Goal: Information Seeking & Learning: Understand process/instructions

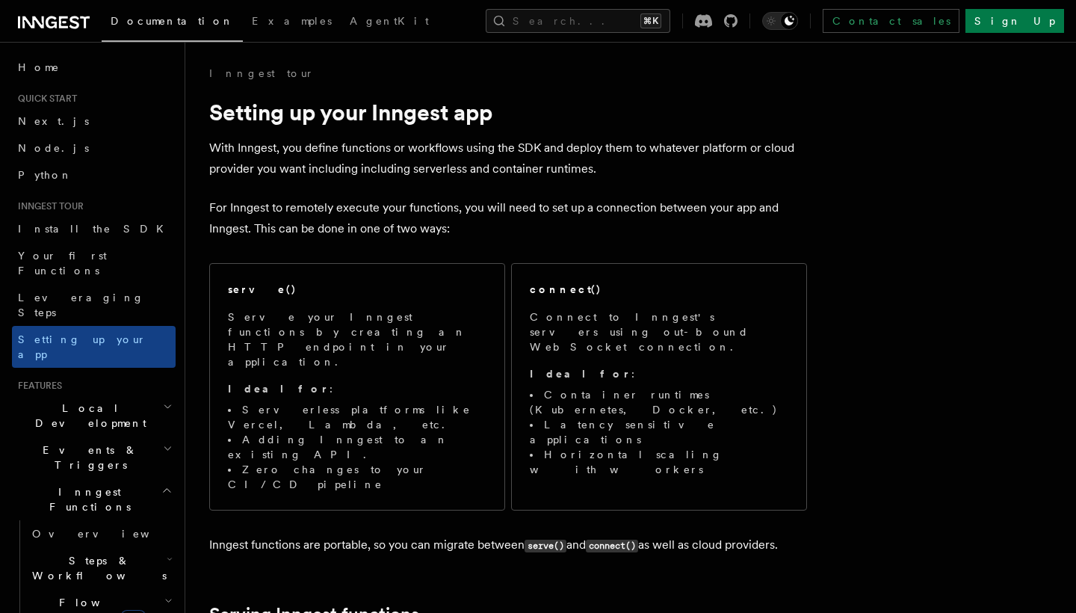
click at [167, 484] on icon "button" at bounding box center [166, 490] width 11 height 12
click at [164, 595] on icon "button" at bounding box center [168, 601] width 8 height 12
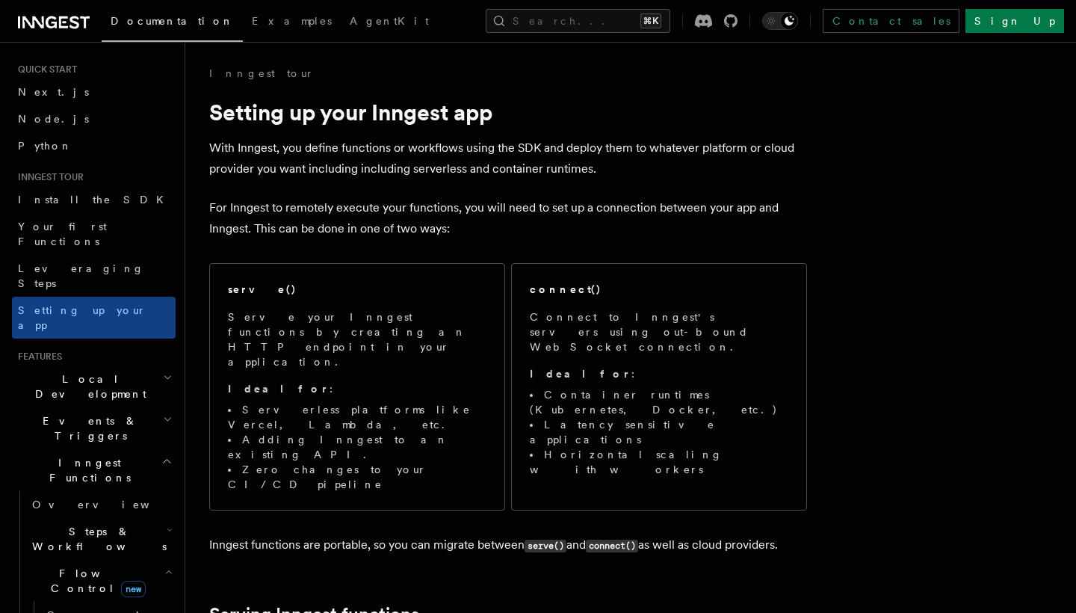
scroll to position [54, 0]
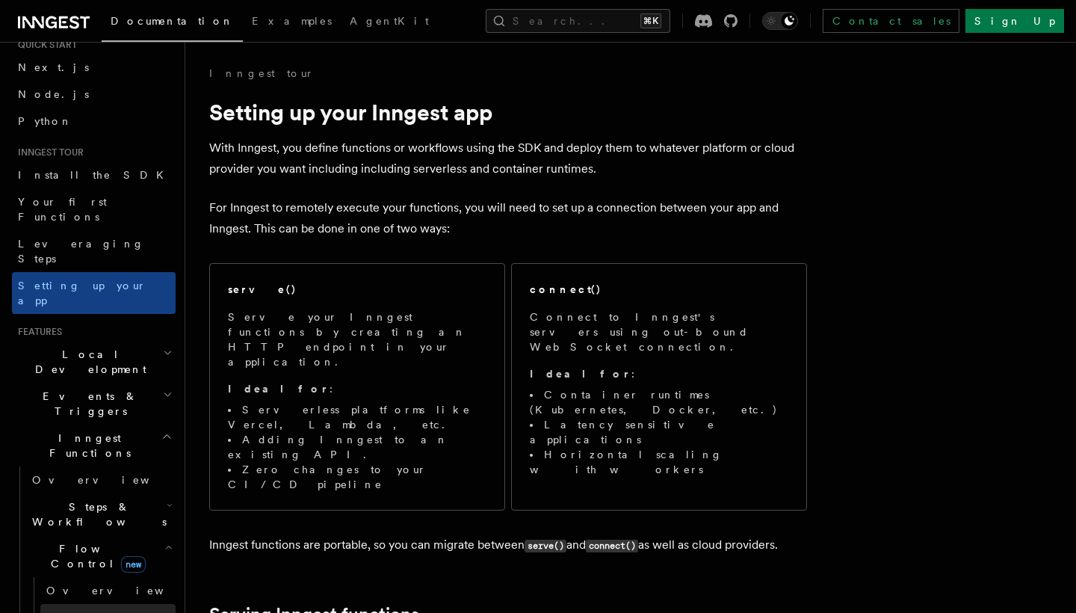
click at [96, 604] on link "[PERSON_NAME] new" at bounding box center [107, 619] width 135 height 30
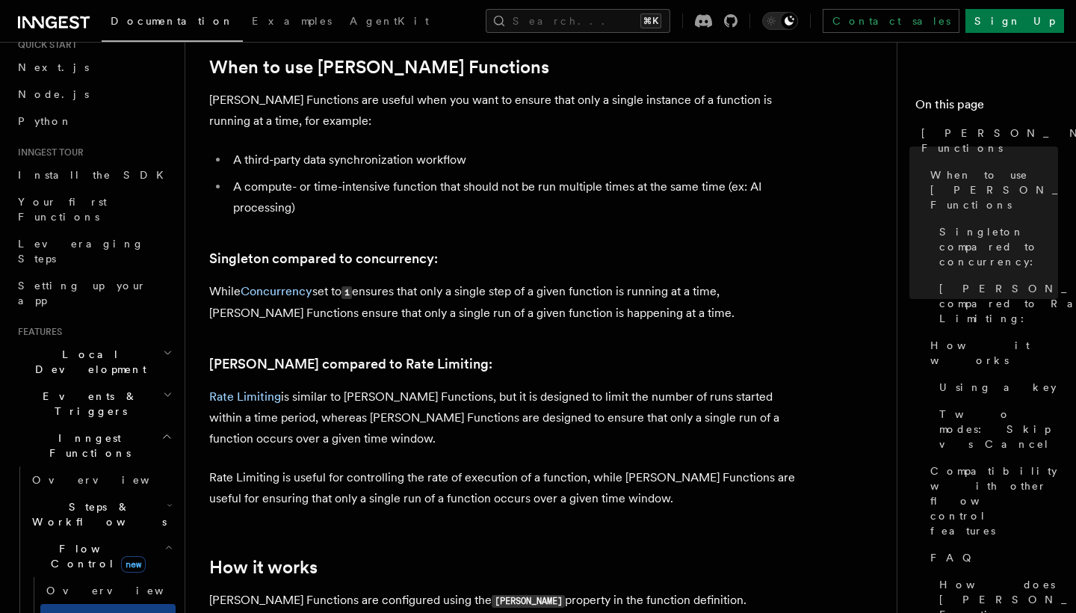
scroll to position [584, 0]
click at [161, 431] on icon "button" at bounding box center [166, 437] width 11 height 12
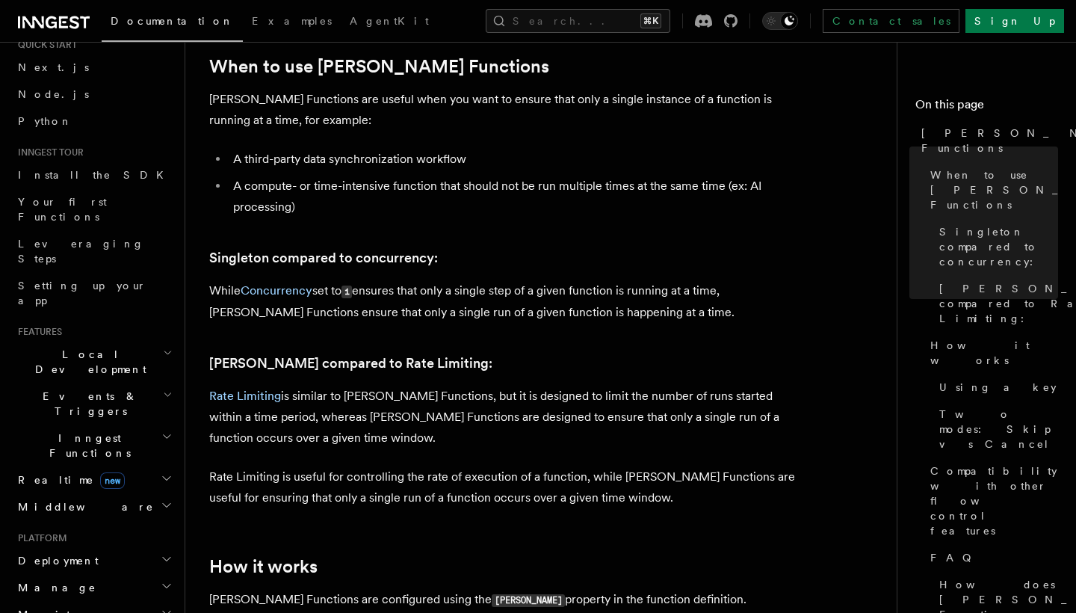
click at [171, 389] on icon "button" at bounding box center [168, 395] width 10 height 12
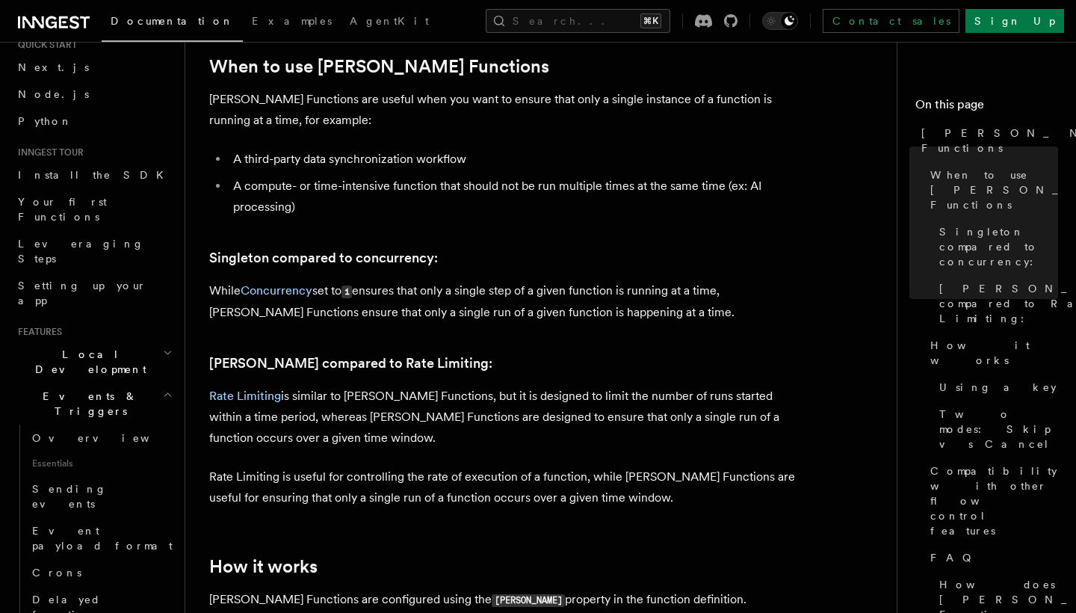
click at [165, 389] on icon "button" at bounding box center [168, 395] width 10 height 12
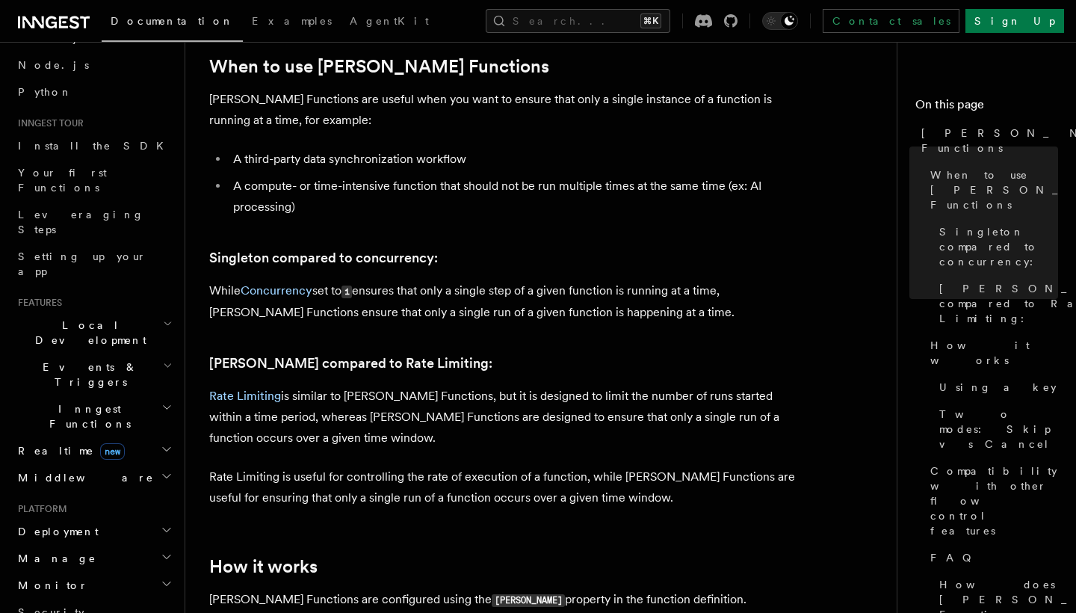
scroll to position [87, 0]
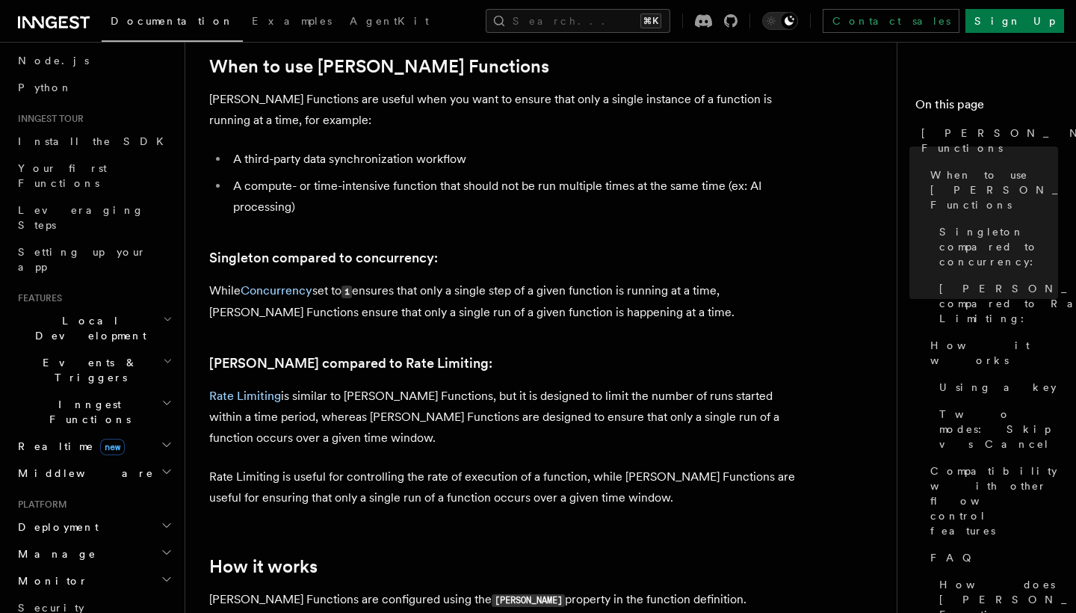
click at [163, 466] on icon "button" at bounding box center [167, 472] width 12 height 12
click at [167, 520] on icon "button" at bounding box center [167, 526] width 12 height 12
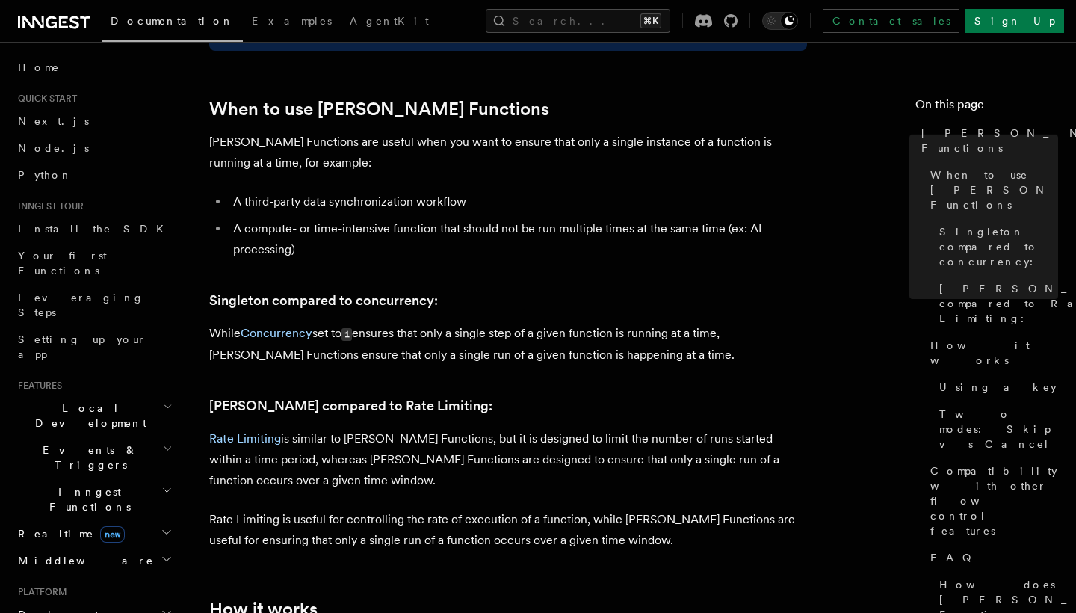
scroll to position [533, 0]
